Goal: Book appointment/travel/reservation

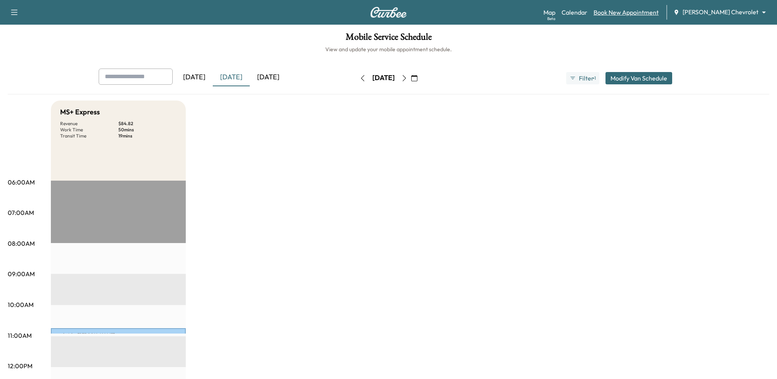
click at [648, 16] on link "Book New Appointment" at bounding box center [626, 12] width 65 height 9
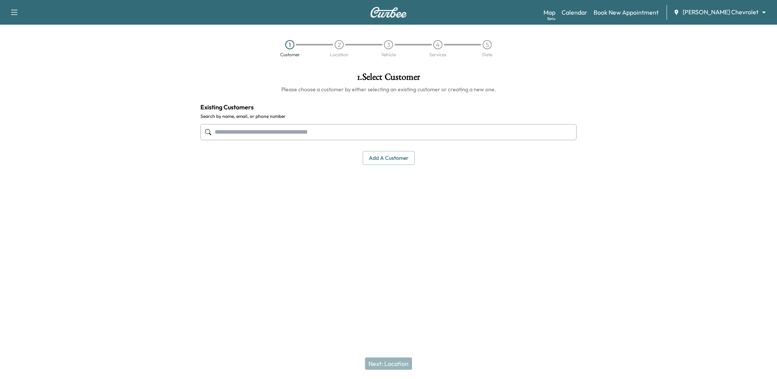
click at [366, 130] on input "text" at bounding box center [389, 132] width 376 height 16
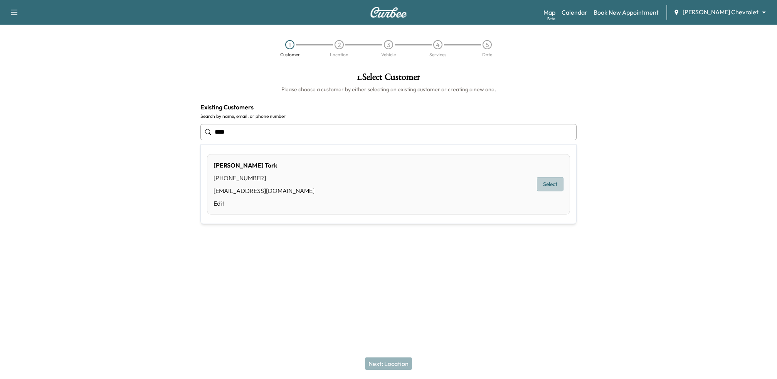
click at [550, 185] on button "Select" at bounding box center [550, 184] width 27 height 14
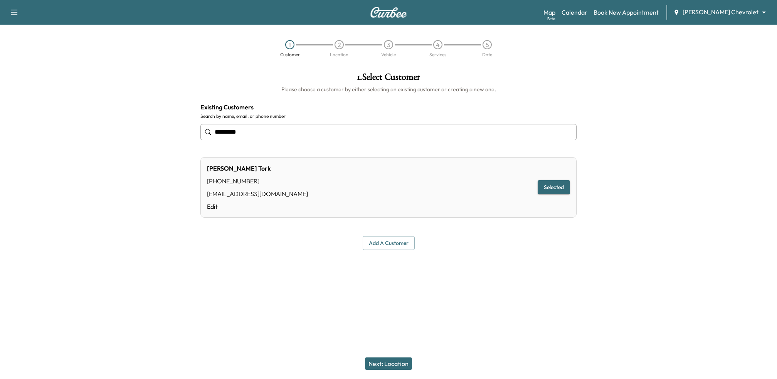
type input "*********"
click at [384, 366] on button "Next: Location" at bounding box center [388, 364] width 47 height 12
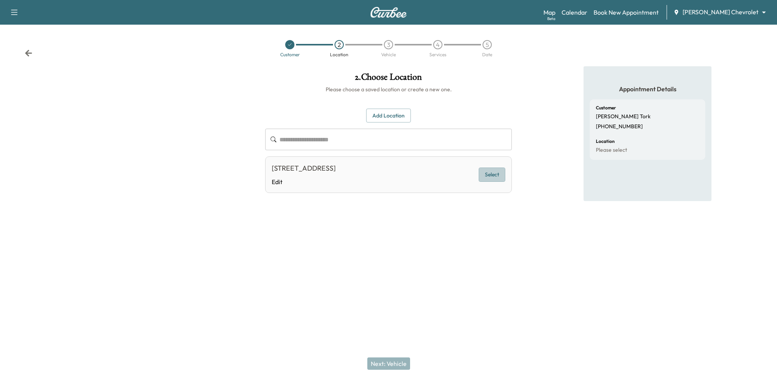
click at [497, 179] on button "Select" at bounding box center [492, 175] width 27 height 14
click at [398, 365] on button "Next: Vehicle" at bounding box center [389, 364] width 43 height 12
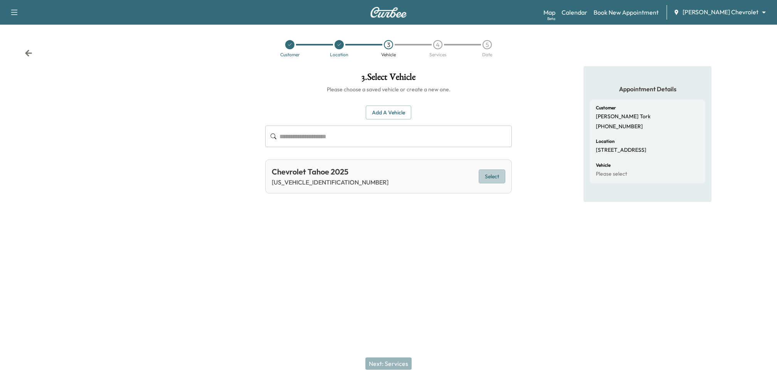
click at [496, 183] on button "Select" at bounding box center [492, 177] width 27 height 14
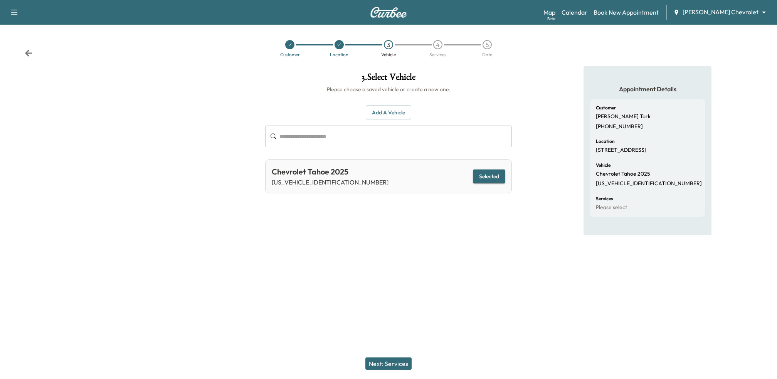
click at [393, 368] on button "Next: Services" at bounding box center [389, 364] width 46 height 12
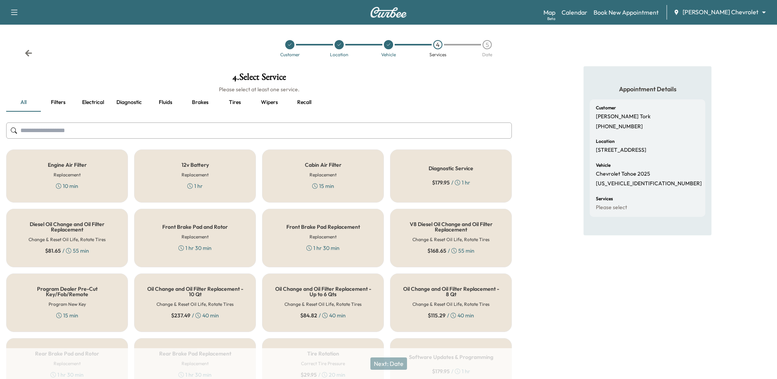
scroll to position [34, 0]
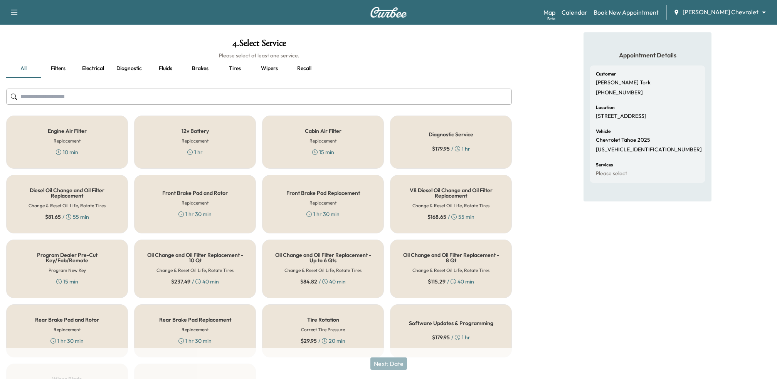
click at [413, 259] on h5 "Oil Change and Oil Filter Replacement - 8 Qt" at bounding box center [451, 258] width 96 height 11
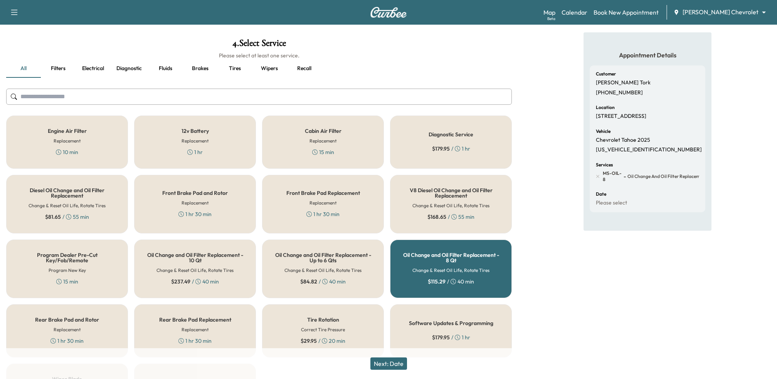
click at [394, 367] on button "Next: Date" at bounding box center [389, 364] width 37 height 12
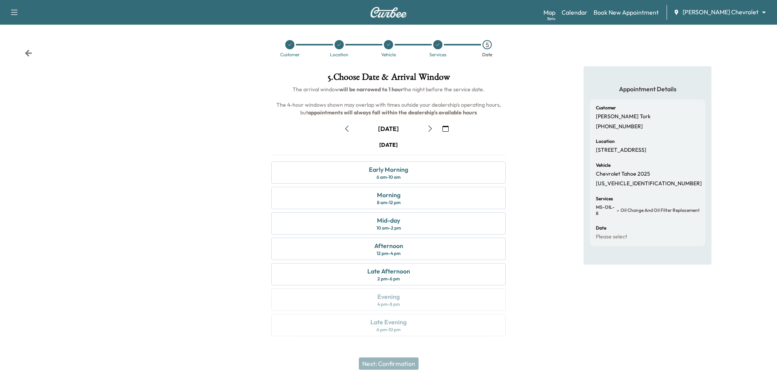
click at [347, 128] on icon "button" at bounding box center [347, 129] width 6 height 6
click at [332, 269] on div "Late Afternoon 2 pm - 6 pm" at bounding box center [389, 274] width 234 height 22
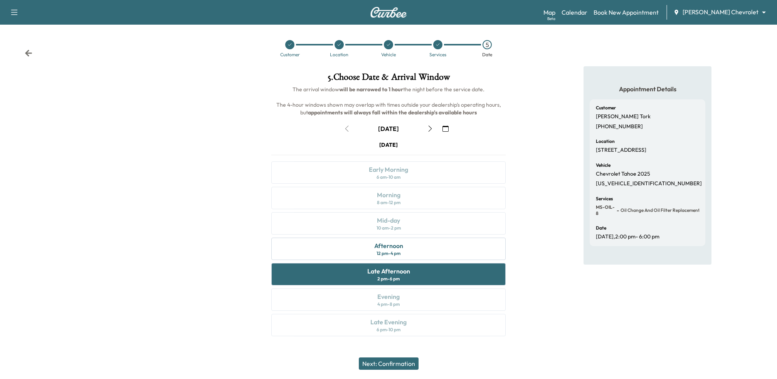
click at [397, 366] on button "Next: Confirmation" at bounding box center [389, 364] width 60 height 12
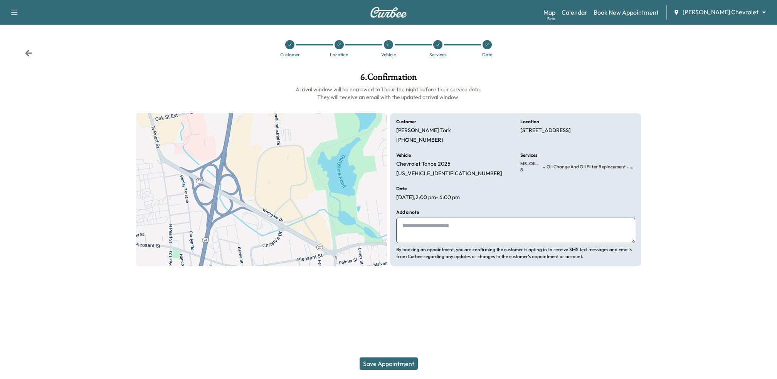
click at [397, 366] on button "Save Appointment" at bounding box center [389, 364] width 58 height 12
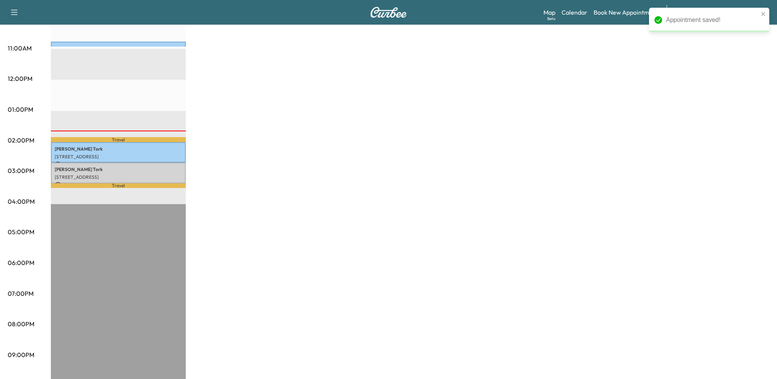
scroll to position [307, 0]
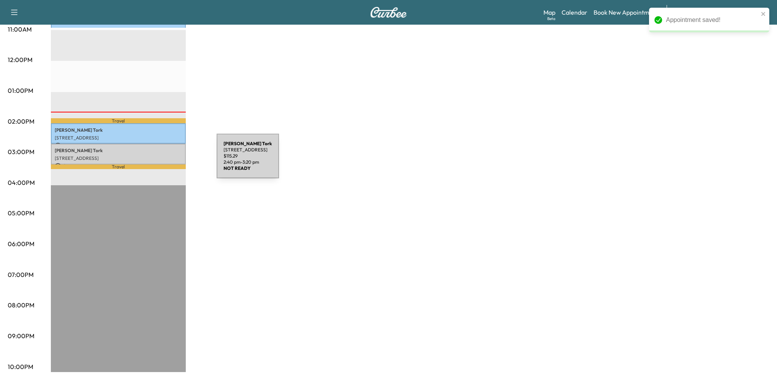
click at [159, 161] on p "[STREET_ADDRESS]" at bounding box center [118, 158] width 127 height 6
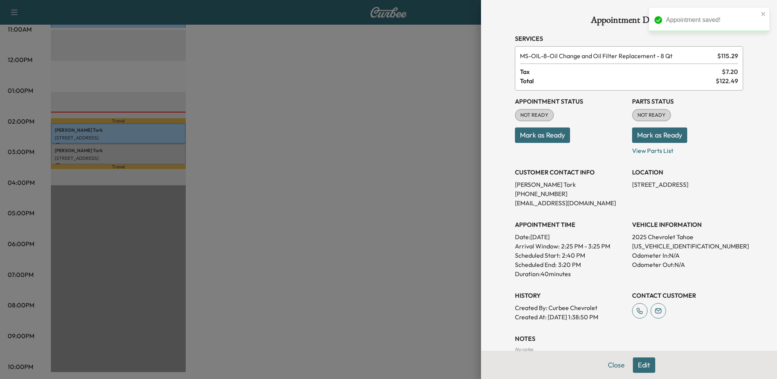
click at [558, 134] on button "Mark as Ready" at bounding box center [542, 135] width 55 height 15
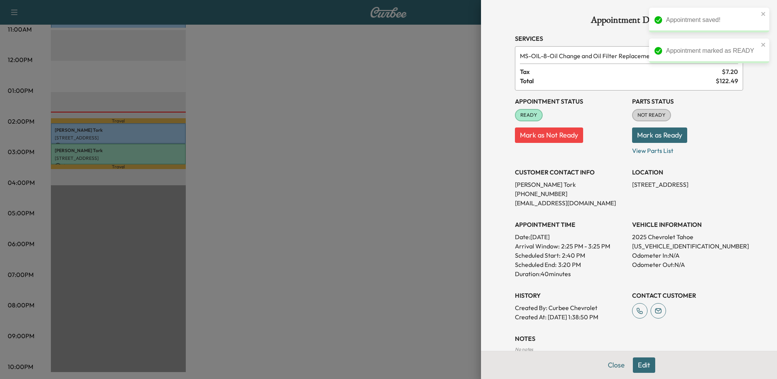
click at [646, 133] on button "Mark as Ready" at bounding box center [659, 135] width 55 height 15
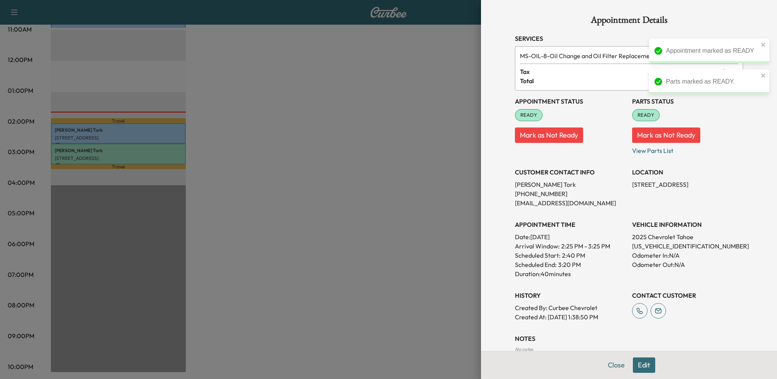
click at [404, 165] on div at bounding box center [388, 189] width 777 height 379
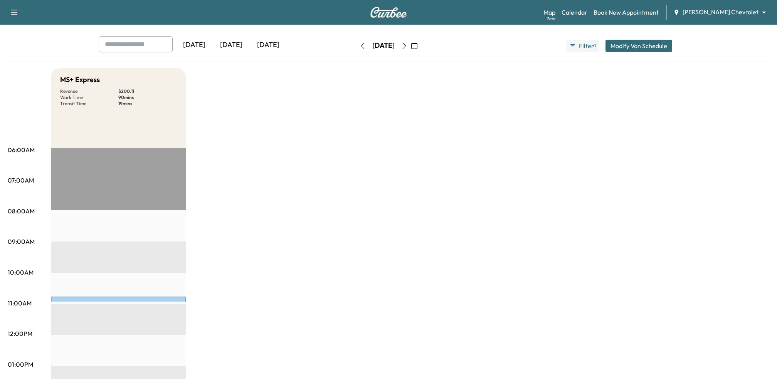
scroll to position [0, 0]
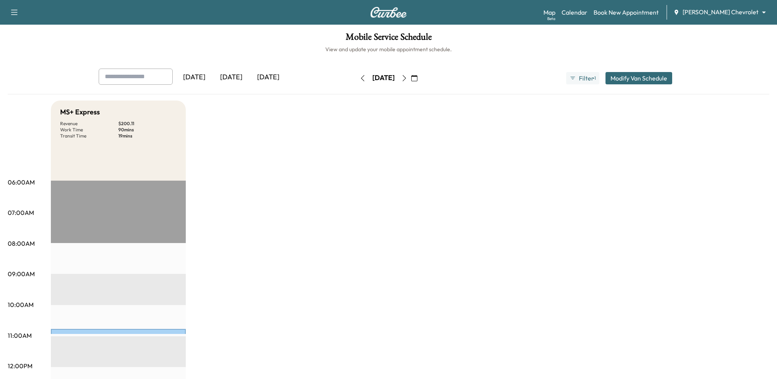
click at [421, 78] on button "button" at bounding box center [414, 78] width 13 height 12
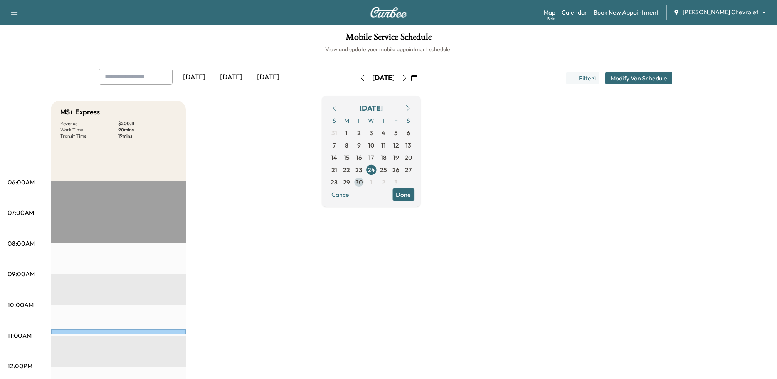
click at [365, 179] on span "30" at bounding box center [359, 182] width 12 height 12
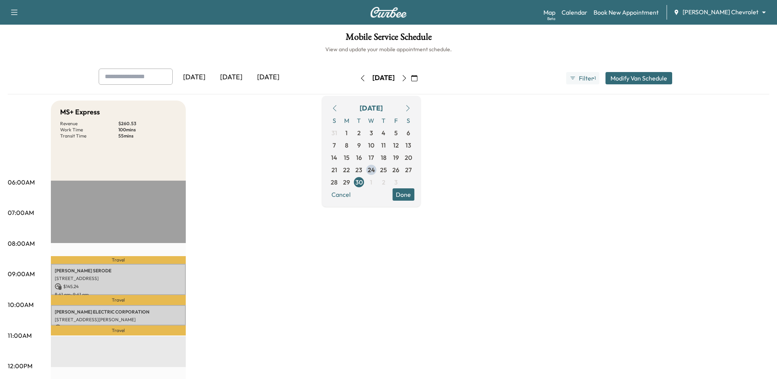
click at [376, 17] on img at bounding box center [388, 12] width 37 height 11
